Goal: Use online tool/utility: Utilize a website feature to perform a specific function

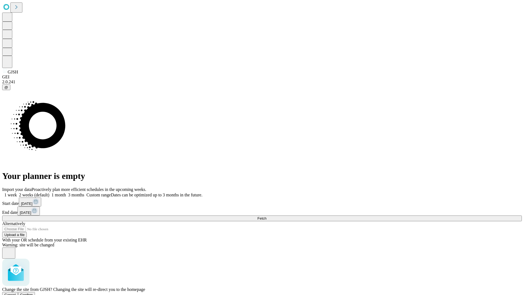
click at [33, 293] on span "Confirm" at bounding box center [26, 295] width 13 height 4
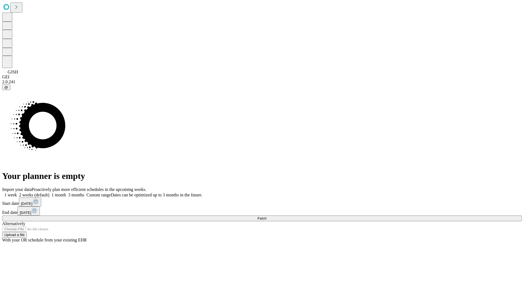
click at [49, 192] on label "2 weeks (default)" at bounding box center [33, 194] width 32 height 5
click at [266, 216] on span "Fetch" at bounding box center [261, 218] width 9 height 4
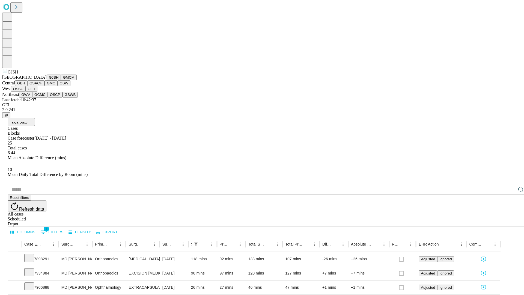
click at [61, 80] on button "GMCM" at bounding box center [69, 77] width 16 height 6
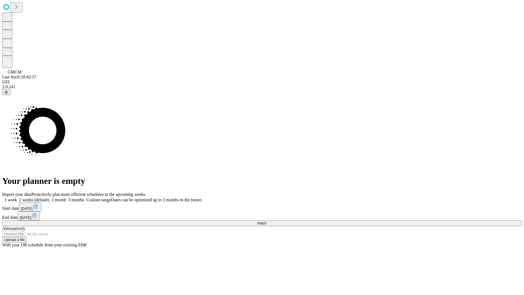
click at [49, 197] on label "2 weeks (default)" at bounding box center [33, 199] width 32 height 5
click at [266, 221] on span "Fetch" at bounding box center [261, 223] width 9 height 4
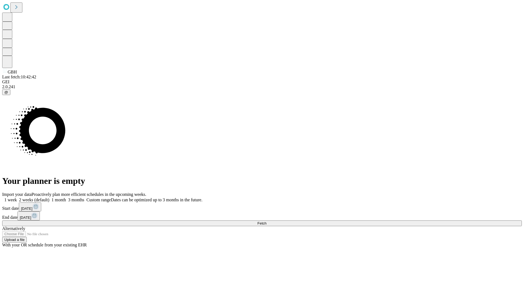
click at [49, 197] on label "2 weeks (default)" at bounding box center [33, 199] width 32 height 5
click at [266, 221] on span "Fetch" at bounding box center [261, 223] width 9 height 4
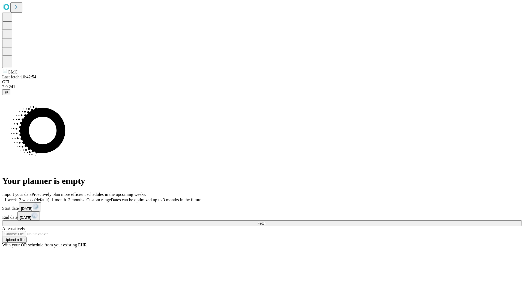
click at [49, 197] on label "2 weeks (default)" at bounding box center [33, 199] width 32 height 5
click at [266, 221] on span "Fetch" at bounding box center [261, 223] width 9 height 4
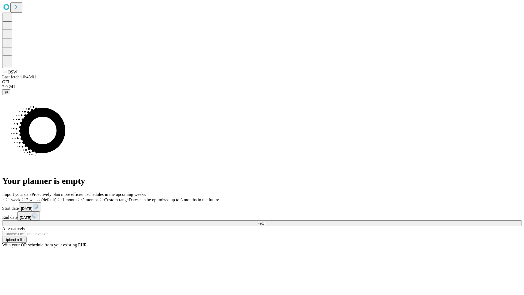
click at [266, 221] on span "Fetch" at bounding box center [261, 223] width 9 height 4
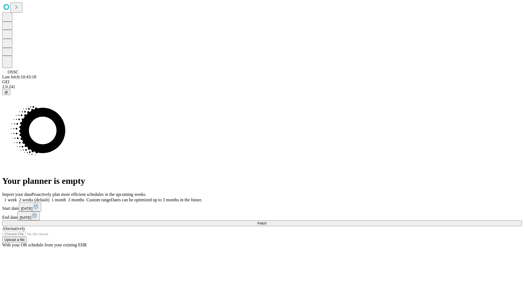
click at [266, 221] on span "Fetch" at bounding box center [261, 223] width 9 height 4
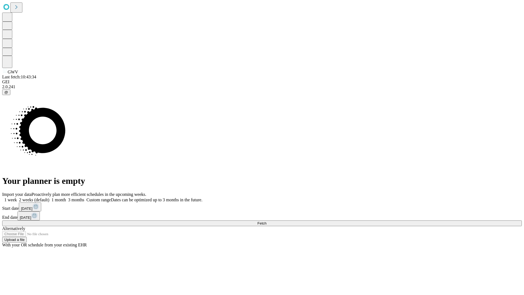
click at [49, 197] on label "2 weeks (default)" at bounding box center [33, 199] width 32 height 5
click at [266, 221] on span "Fetch" at bounding box center [261, 223] width 9 height 4
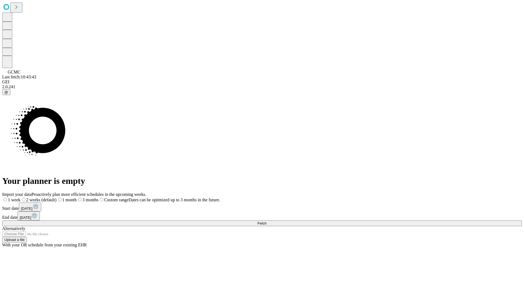
click at [266, 221] on span "Fetch" at bounding box center [261, 223] width 9 height 4
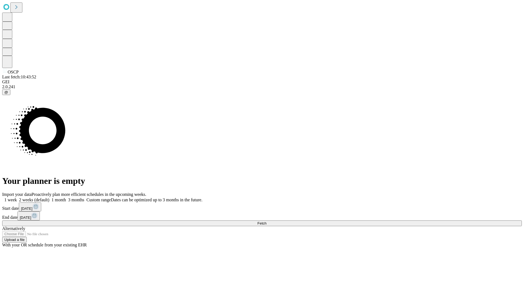
click at [49, 197] on label "2 weeks (default)" at bounding box center [33, 199] width 32 height 5
click at [266, 221] on span "Fetch" at bounding box center [261, 223] width 9 height 4
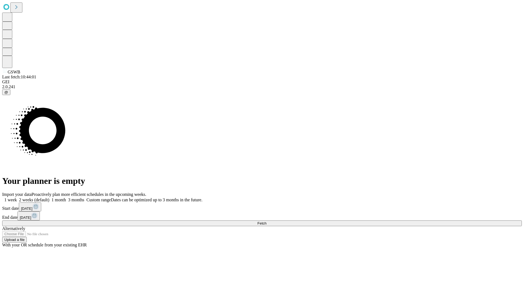
click at [49, 197] on label "2 weeks (default)" at bounding box center [33, 199] width 32 height 5
click at [266, 221] on span "Fetch" at bounding box center [261, 223] width 9 height 4
